Goal: Information Seeking & Learning: Learn about a topic

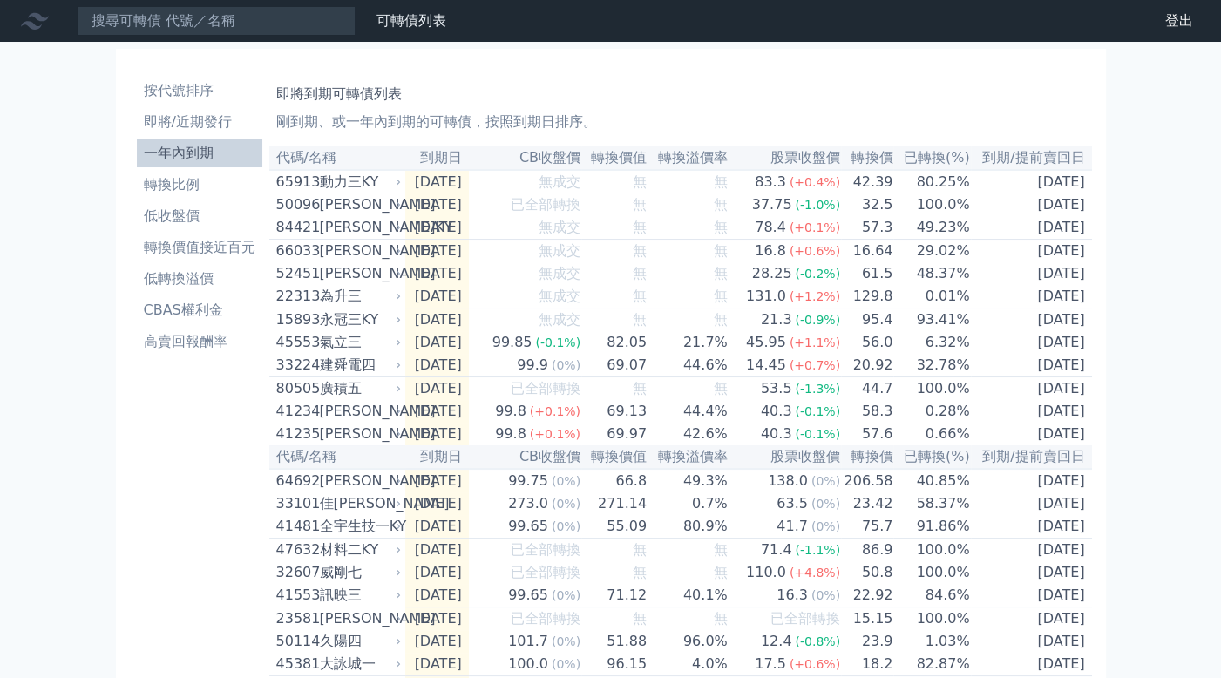
click at [226, 113] on li "即將/近期發行" at bounding box center [199, 122] width 125 height 21
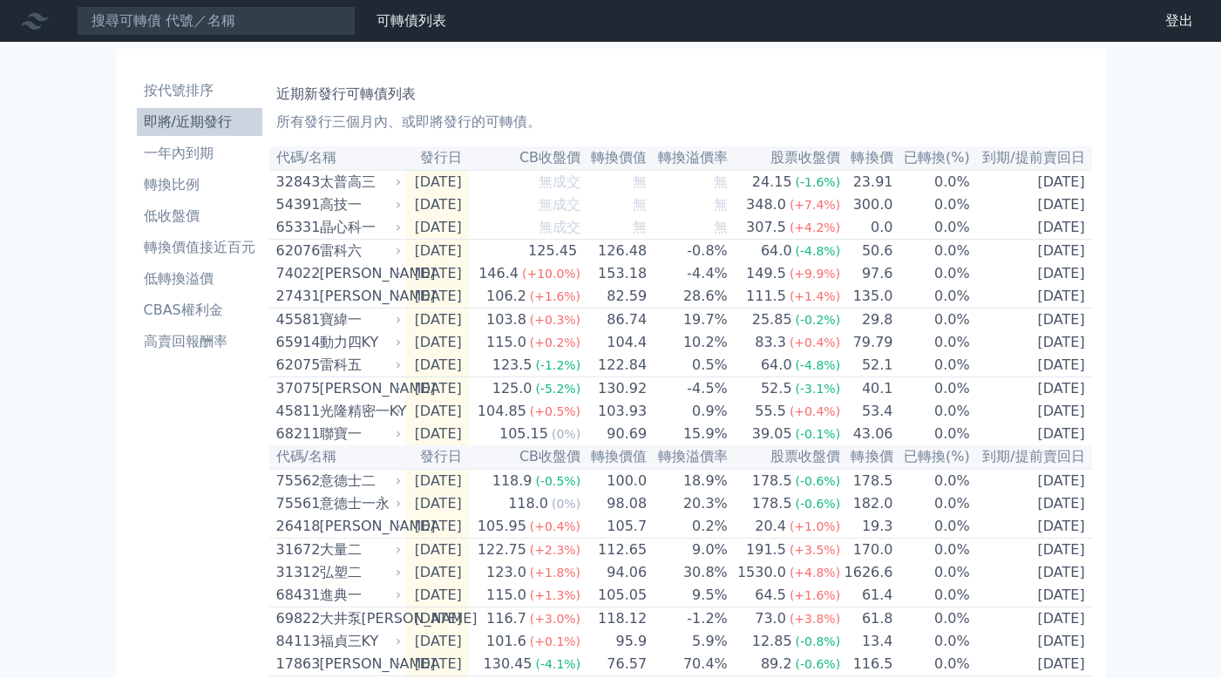
click at [362, 179] on div "太普高三" at bounding box center [359, 182] width 78 height 21
click at [366, 183] on div "太普高三" at bounding box center [359, 182] width 78 height 21
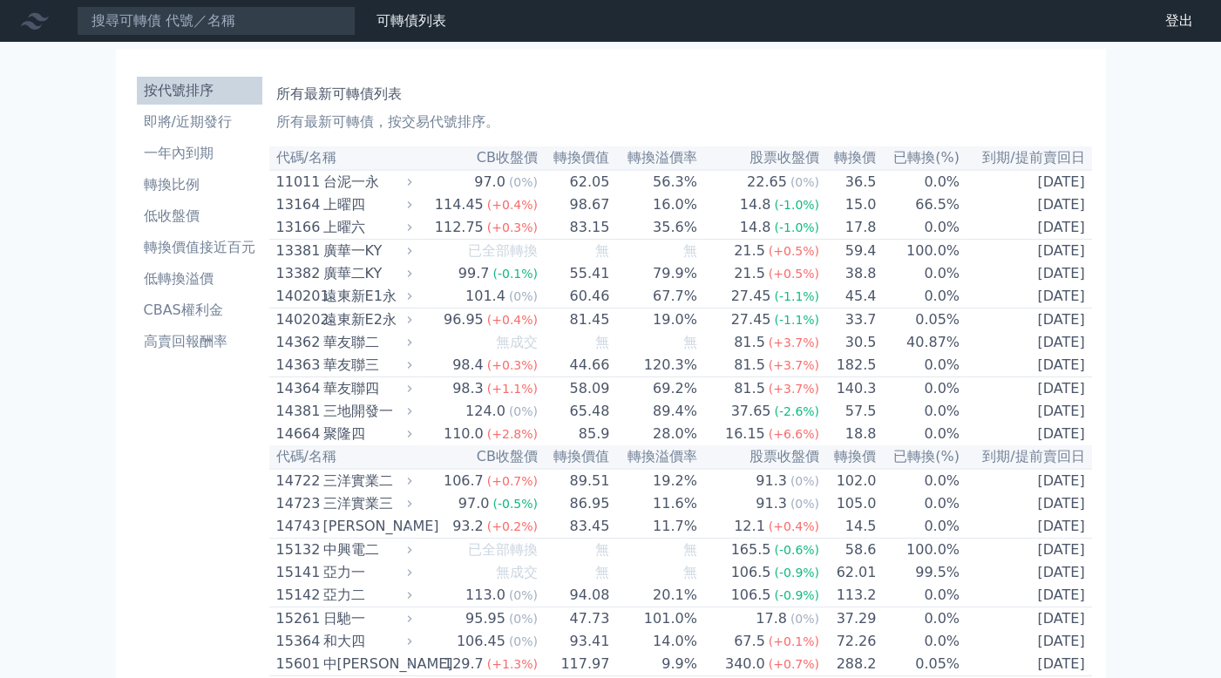
drag, startPoint x: 185, startPoint y: 119, endPoint x: 197, endPoint y: 105, distance: 18.5
click at [185, 120] on li "即將/近期發行" at bounding box center [199, 122] width 125 height 21
